Goal: Transaction & Acquisition: Subscribe to service/newsletter

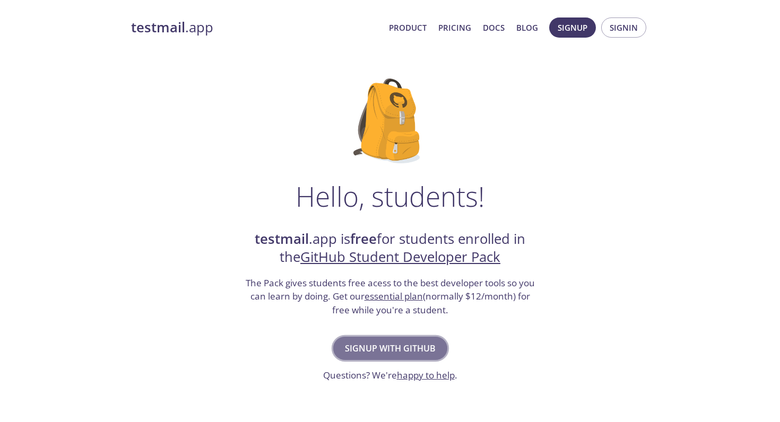
click at [394, 338] on button "Signup with GitHub" at bounding box center [390, 348] width 114 height 23
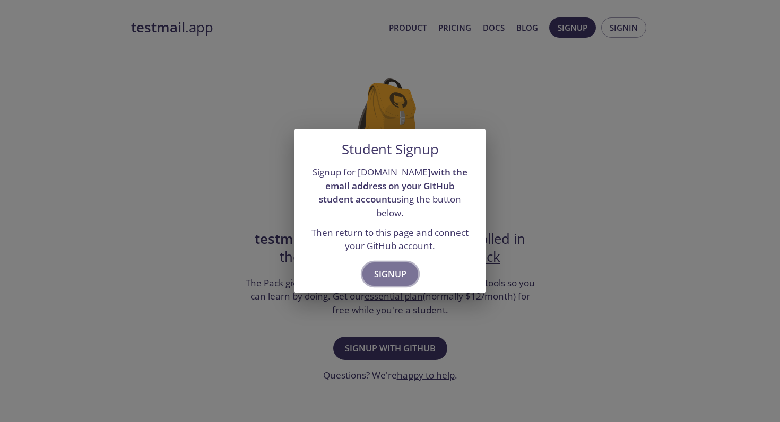
click at [381, 271] on span "Signup" at bounding box center [390, 274] width 32 height 15
click at [407, 315] on div "Student Signup Signup for [DOMAIN_NAME] with the email address on your GitHub s…" at bounding box center [390, 211] width 780 height 422
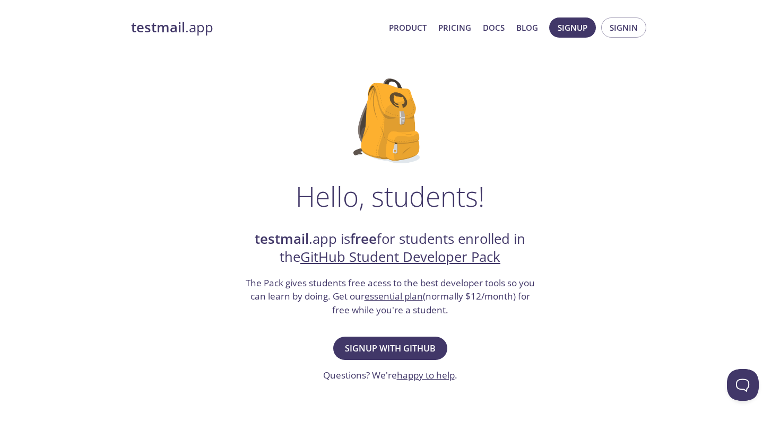
click at [387, 257] on link "GitHub Student Developer Pack" at bounding box center [400, 257] width 200 height 19
